Goal: Task Accomplishment & Management: Manage account settings

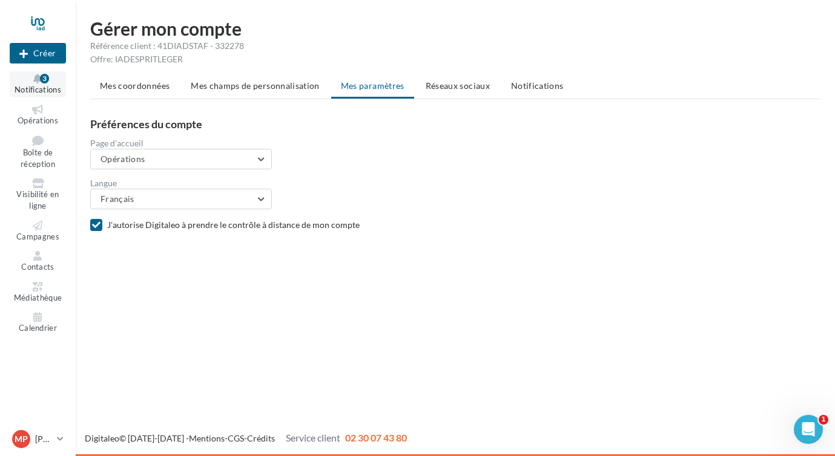
click at [39, 80] on icon at bounding box center [37, 79] width 49 height 10
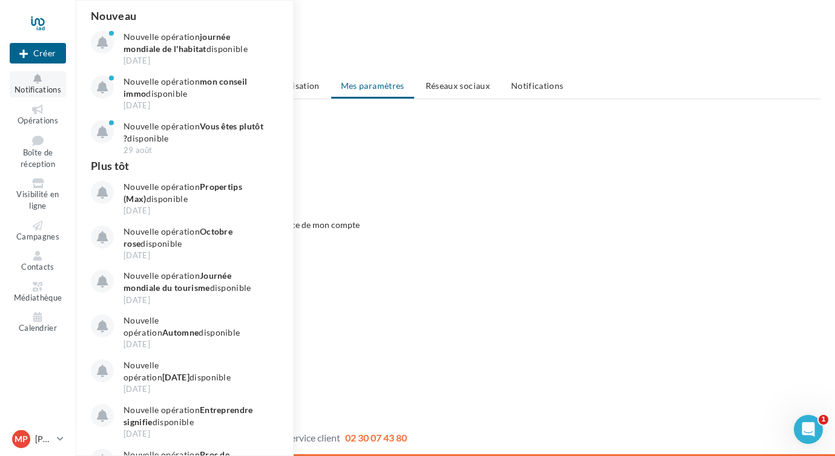
click at [39, 80] on icon at bounding box center [37, 79] width 49 height 10
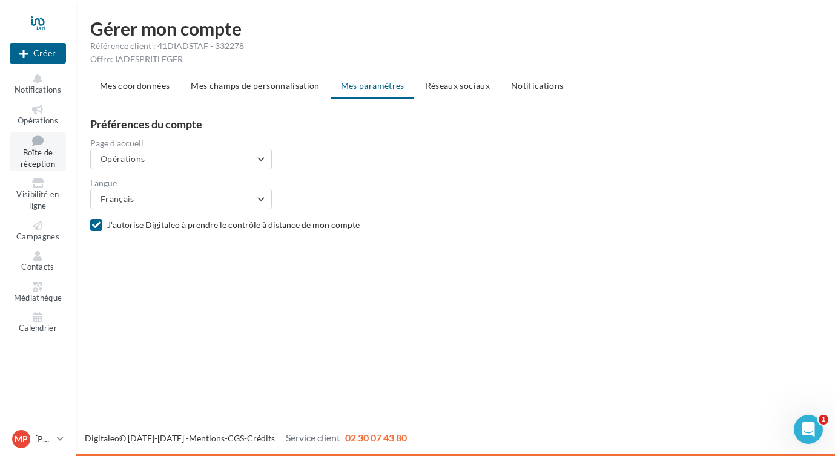
click at [36, 156] on span "Boîte de réception" at bounding box center [38, 158] width 35 height 21
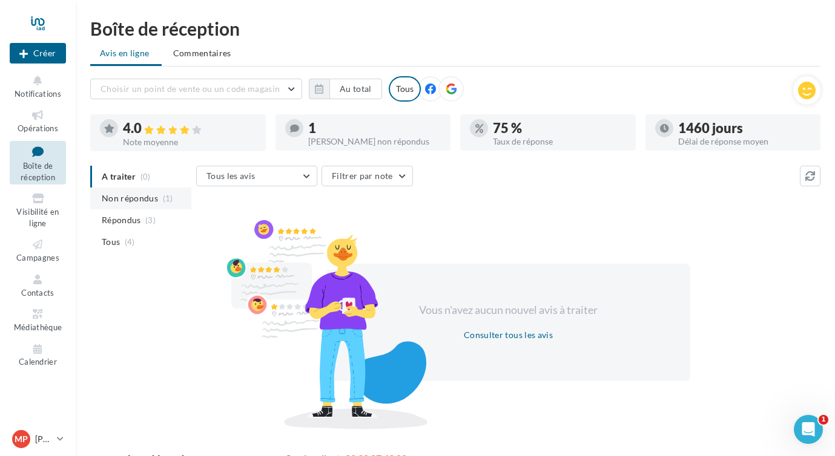
click at [131, 199] on span "Non répondus" at bounding box center [130, 199] width 56 height 12
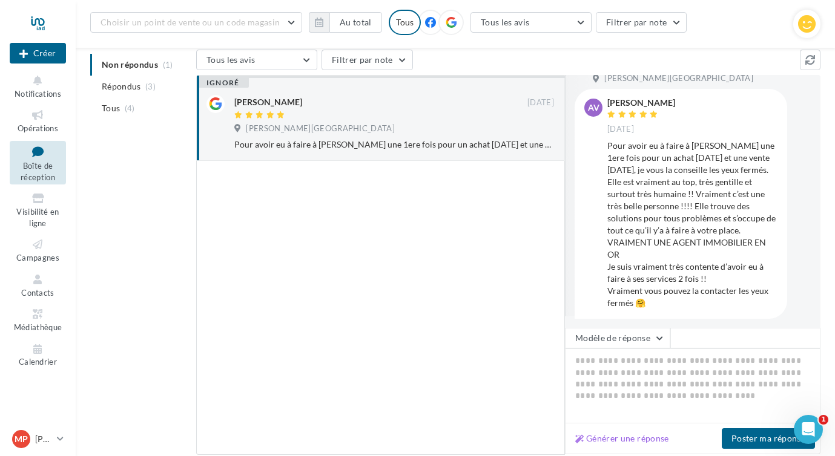
scroll to position [211, 0]
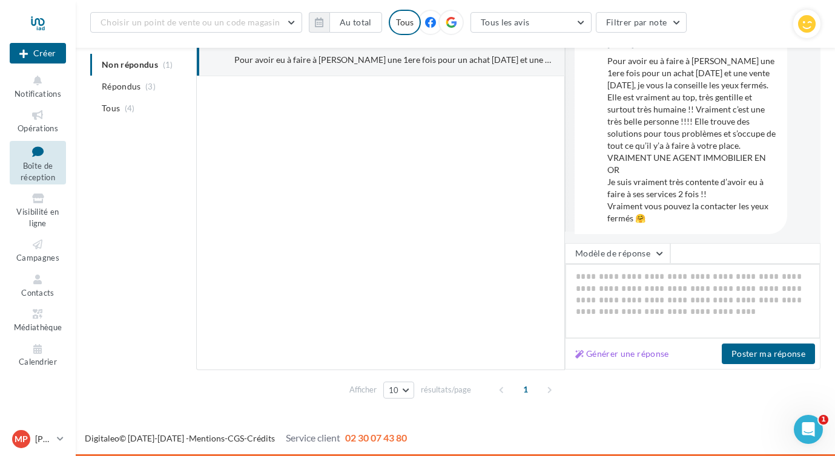
click at [648, 283] on textarea at bounding box center [692, 301] width 255 height 75
click at [667, 256] on button "Modèle de réponse" at bounding box center [617, 253] width 105 height 21
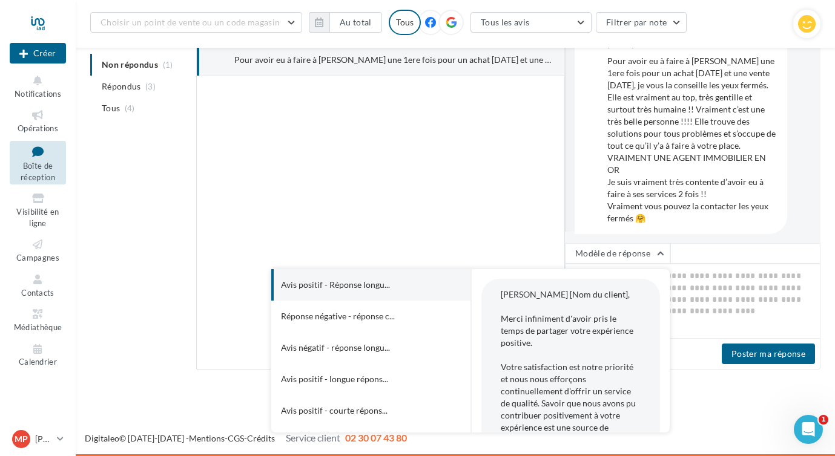
click at [404, 193] on div at bounding box center [380, 223] width 369 height 294
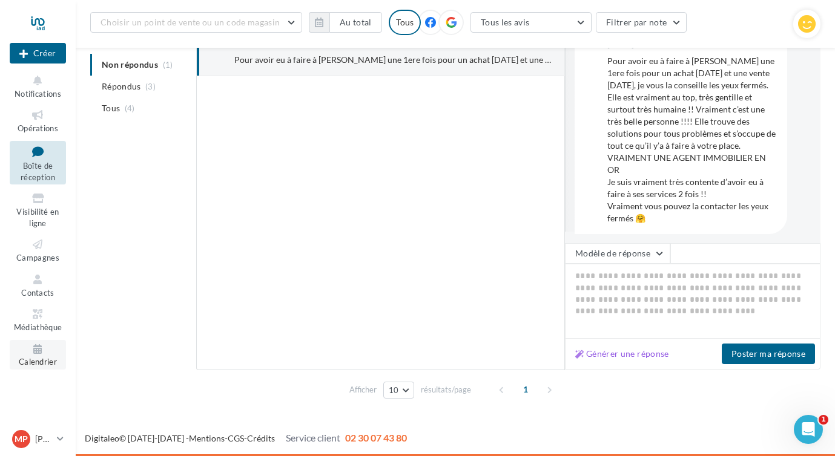
click at [43, 359] on span "Calendrier" at bounding box center [38, 363] width 38 height 10
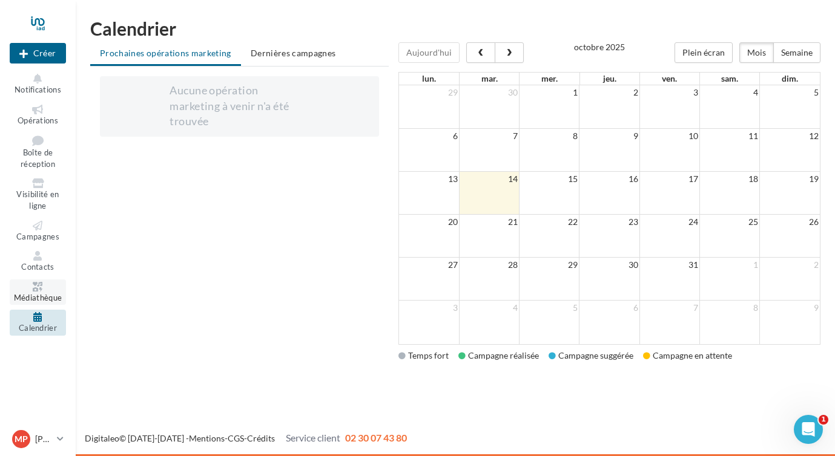
click at [42, 289] on icon at bounding box center [37, 287] width 49 height 10
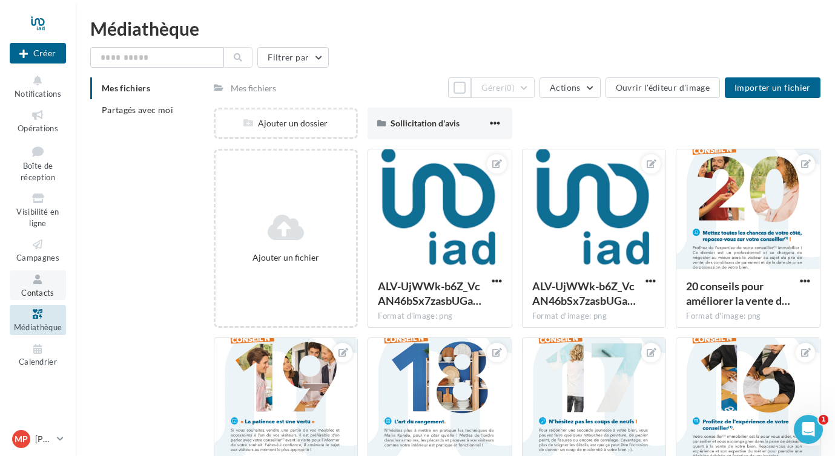
click at [33, 283] on icon at bounding box center [37, 280] width 49 height 14
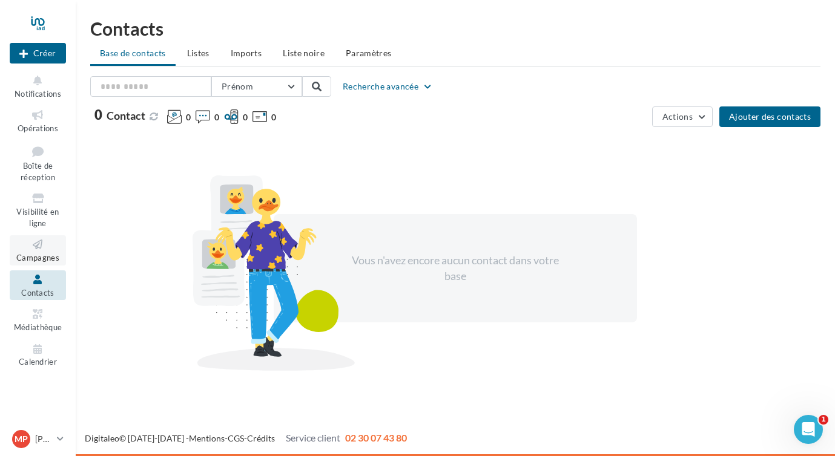
click at [38, 252] on link "Campagnes" at bounding box center [38, 250] width 56 height 30
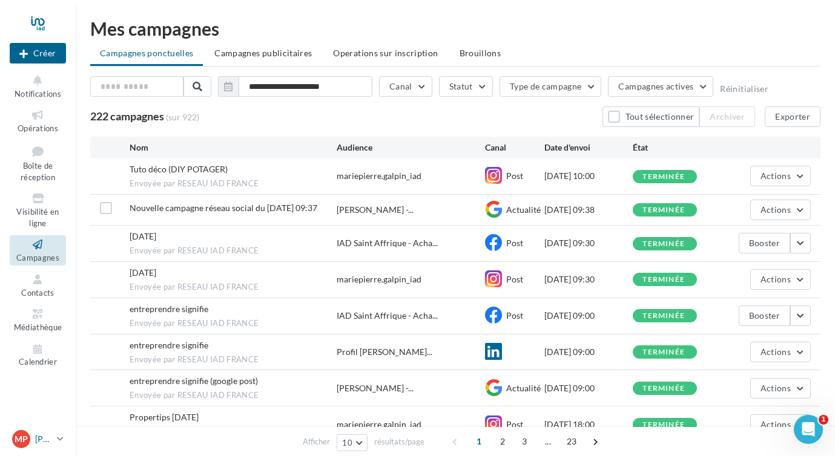
click at [34, 444] on div "MP Marie-Pierre GALPIN marie-pierre.cordellier@iadfrance.fr" at bounding box center [32, 439] width 40 height 18
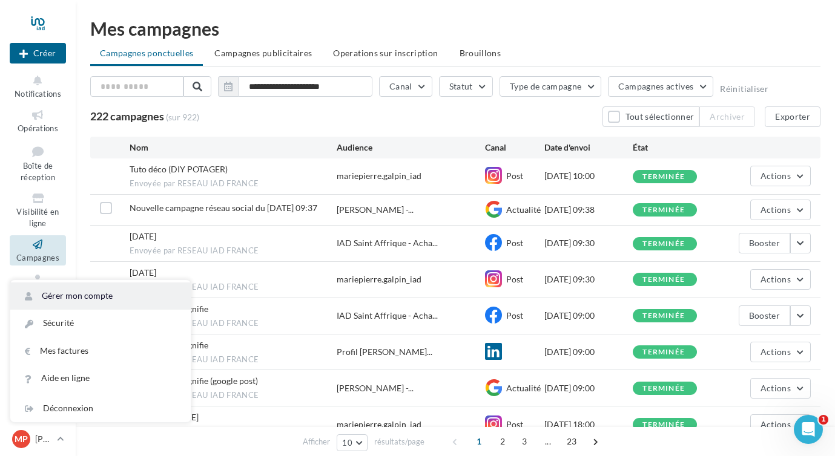
click at [80, 291] on link "Gérer mon compte" at bounding box center [100, 296] width 180 height 27
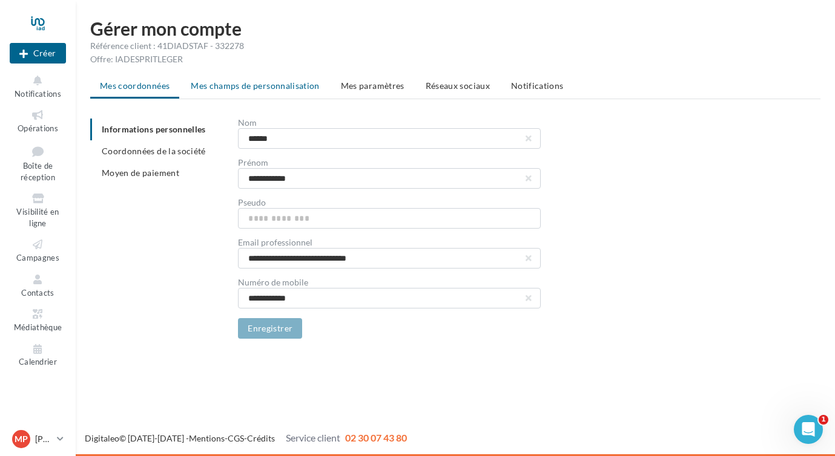
click at [263, 79] on li "Mes champs de personnalisation" at bounding box center [255, 86] width 148 height 22
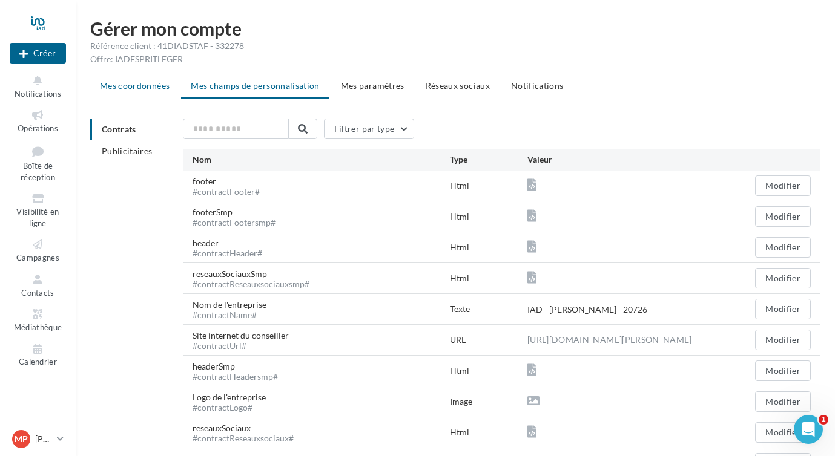
click at [119, 86] on span "Mes coordonnées" at bounding box center [135, 86] width 70 height 10
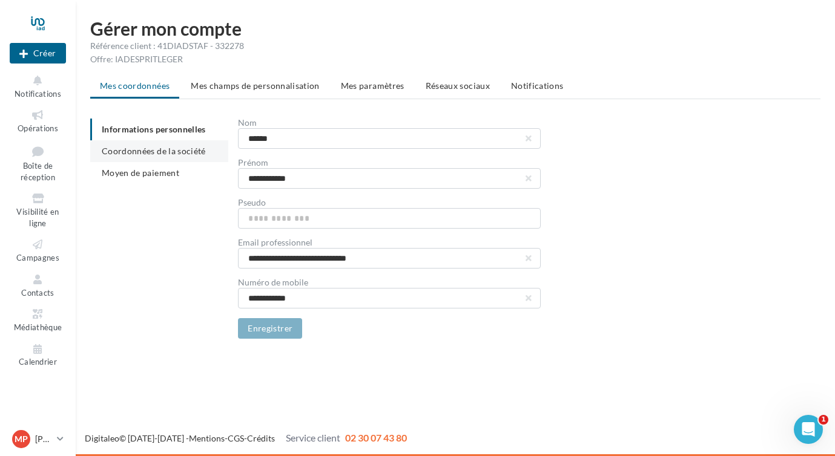
click at [127, 153] on span "Coordonnées de la société" at bounding box center [154, 151] width 104 height 10
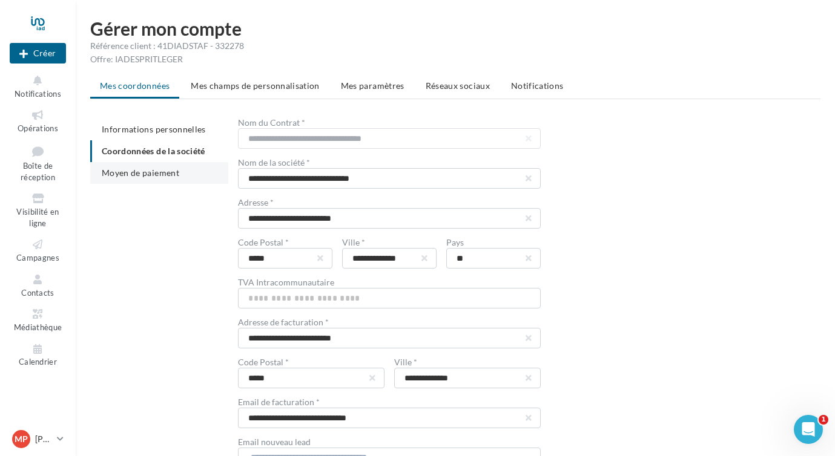
click at [135, 170] on span "Moyen de paiement" at bounding box center [140, 173] width 77 height 10
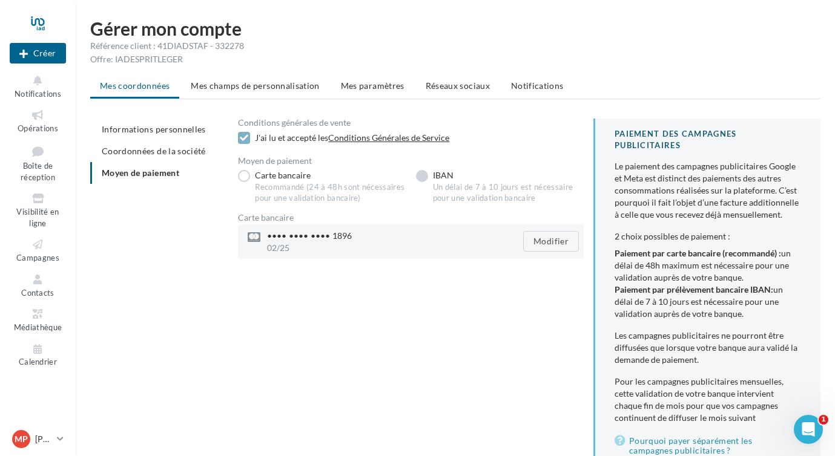
click at [423, 176] on label "IBAN Un délai de 7 à 10 jours est nécessaire pour une validation bancaire" at bounding box center [500, 187] width 168 height 34
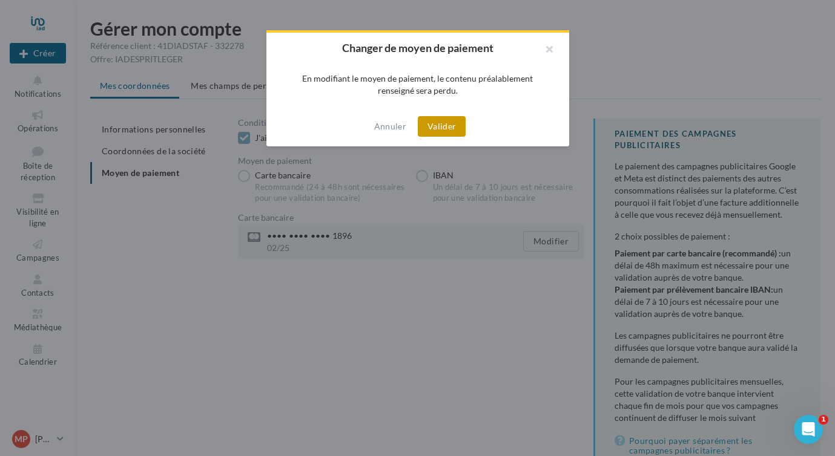
click at [438, 125] on button "Valider" at bounding box center [442, 126] width 48 height 21
